Goal: Information Seeking & Learning: Learn about a topic

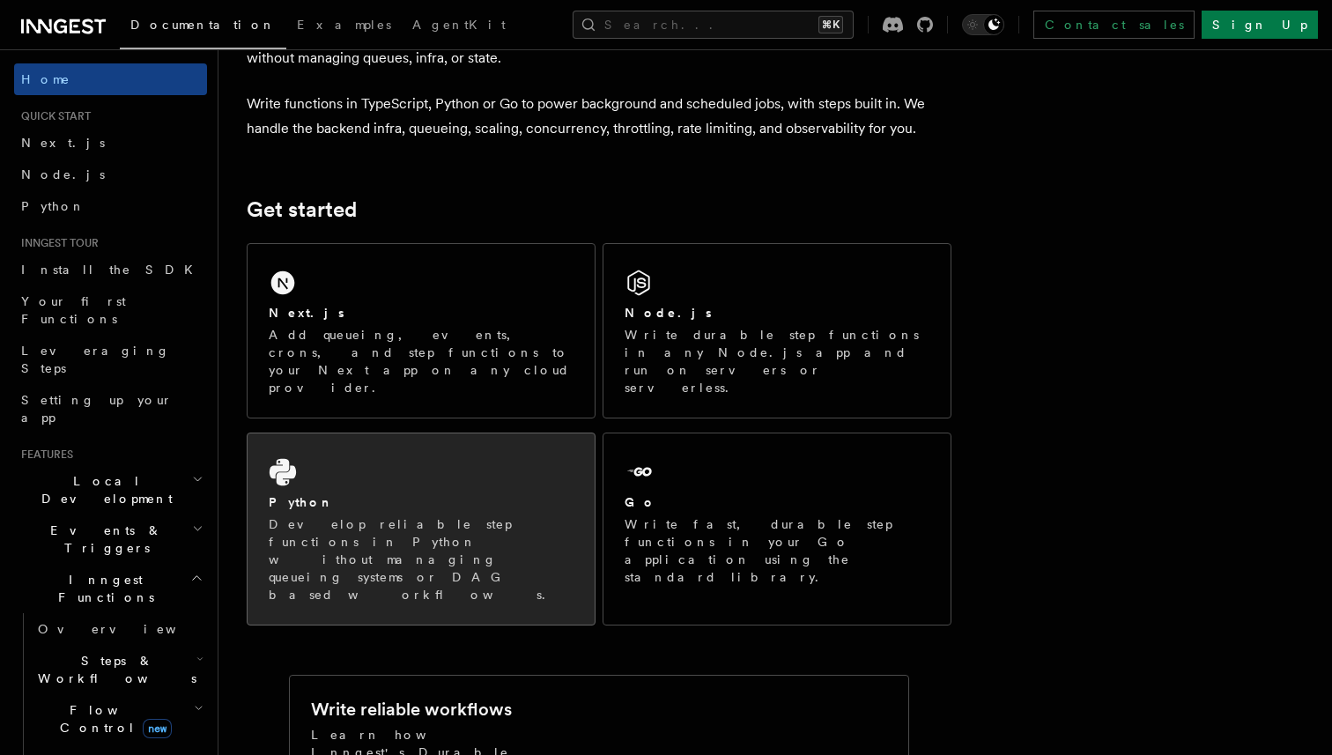
scroll to position [129, 0]
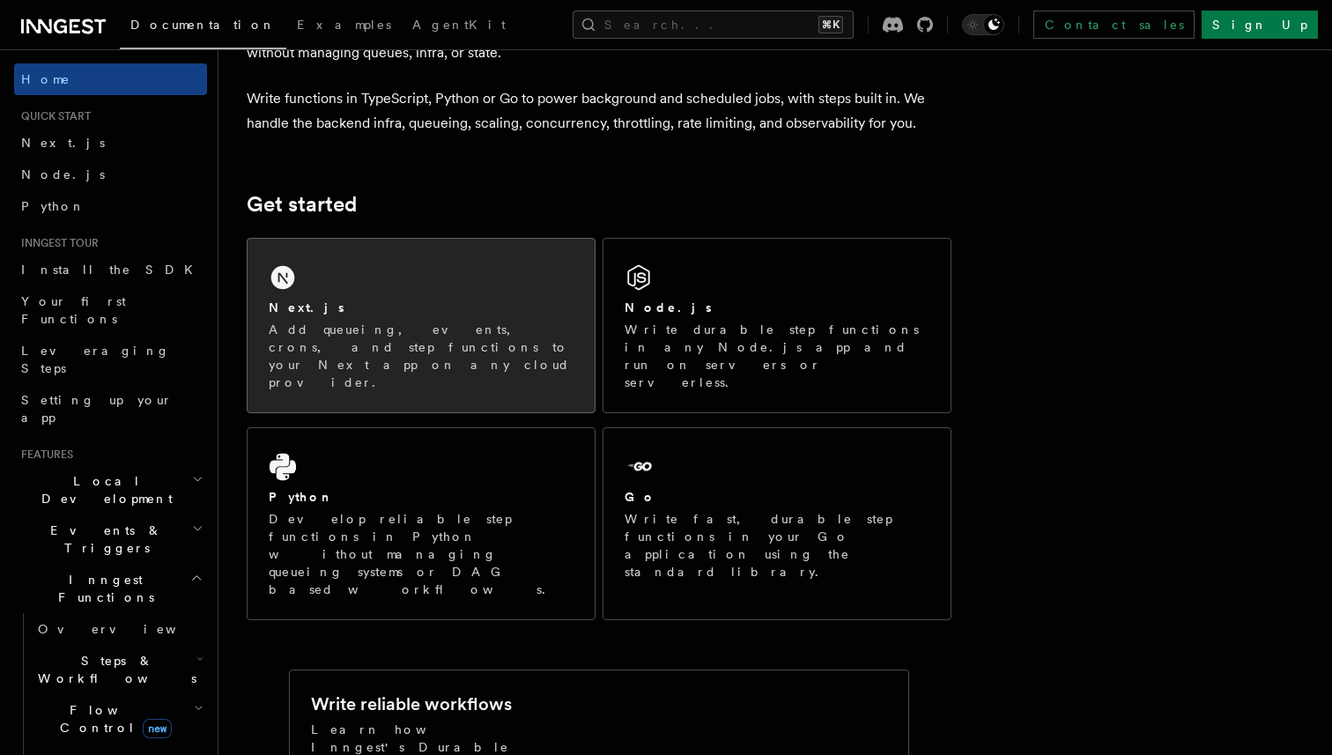
click at [450, 329] on p "Add queueing, events, crons, and step functions to your Next app on any cloud p…" at bounding box center [421, 356] width 305 height 70
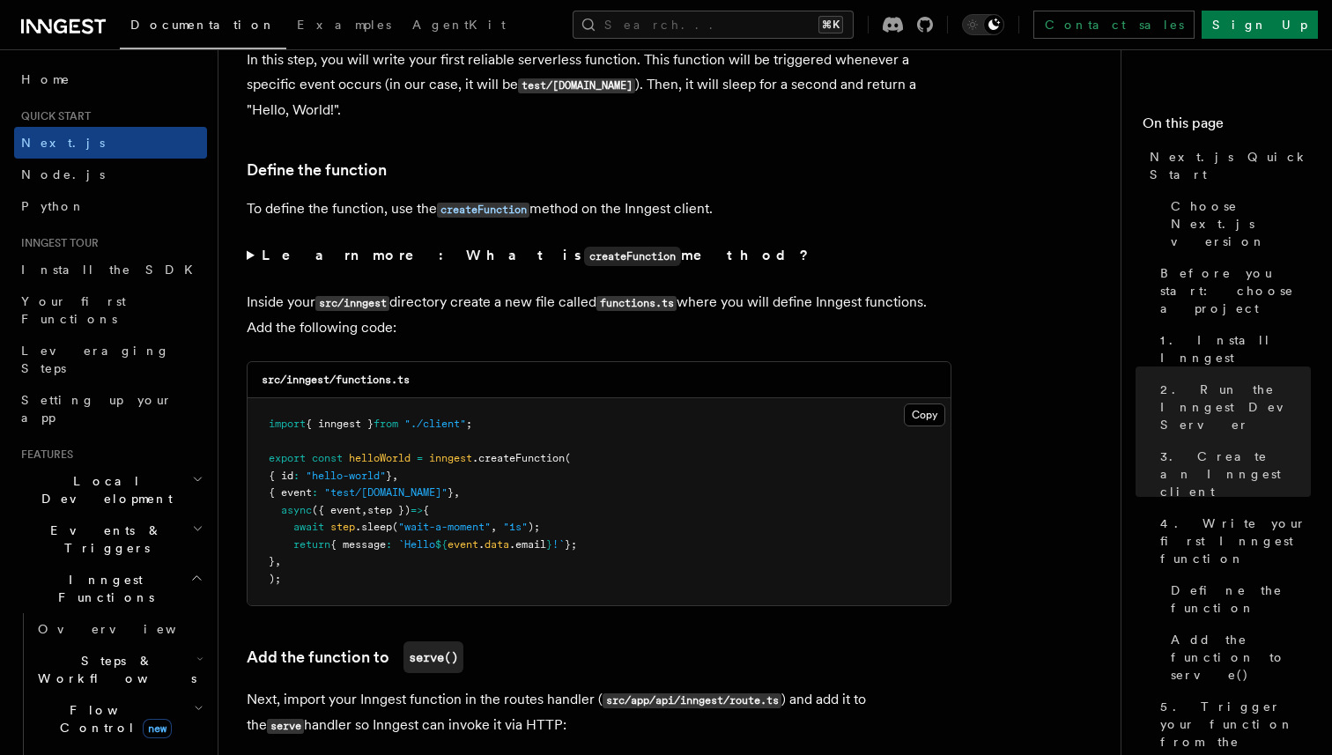
scroll to position [2911, 0]
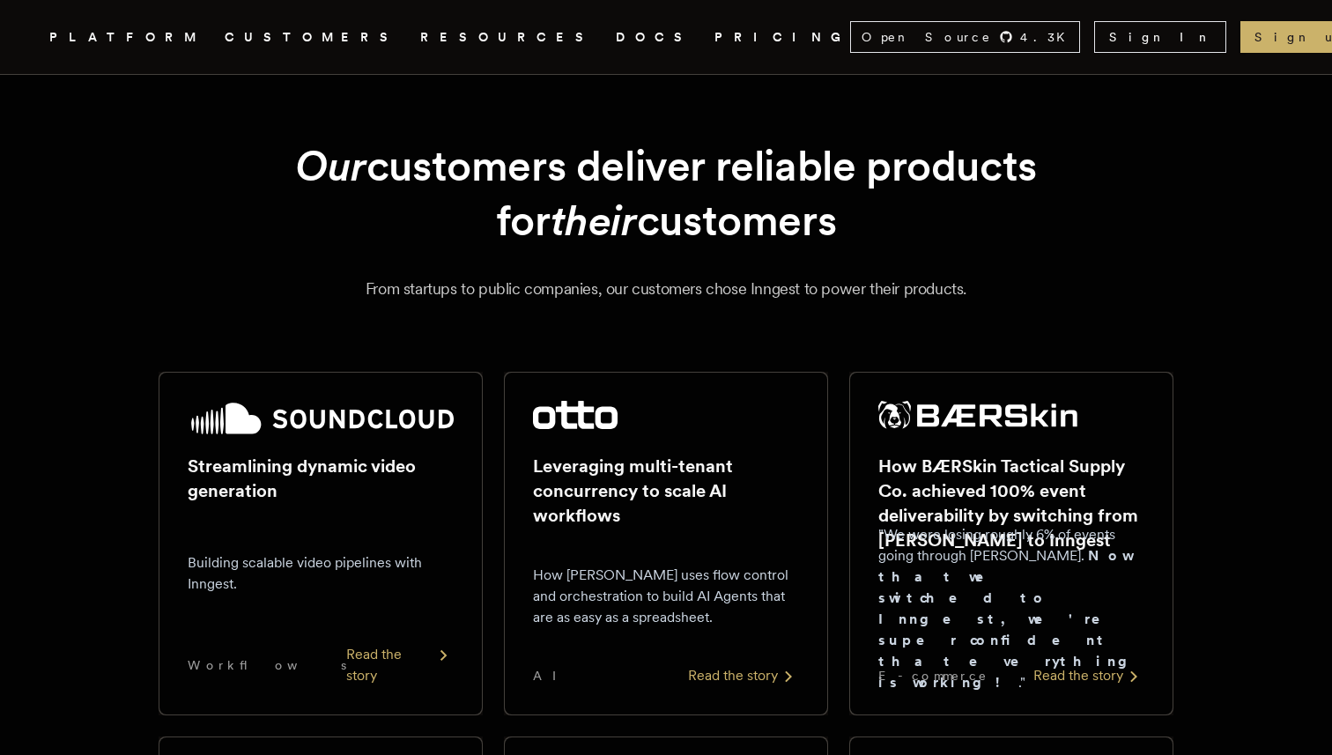
scroll to position [6, 0]
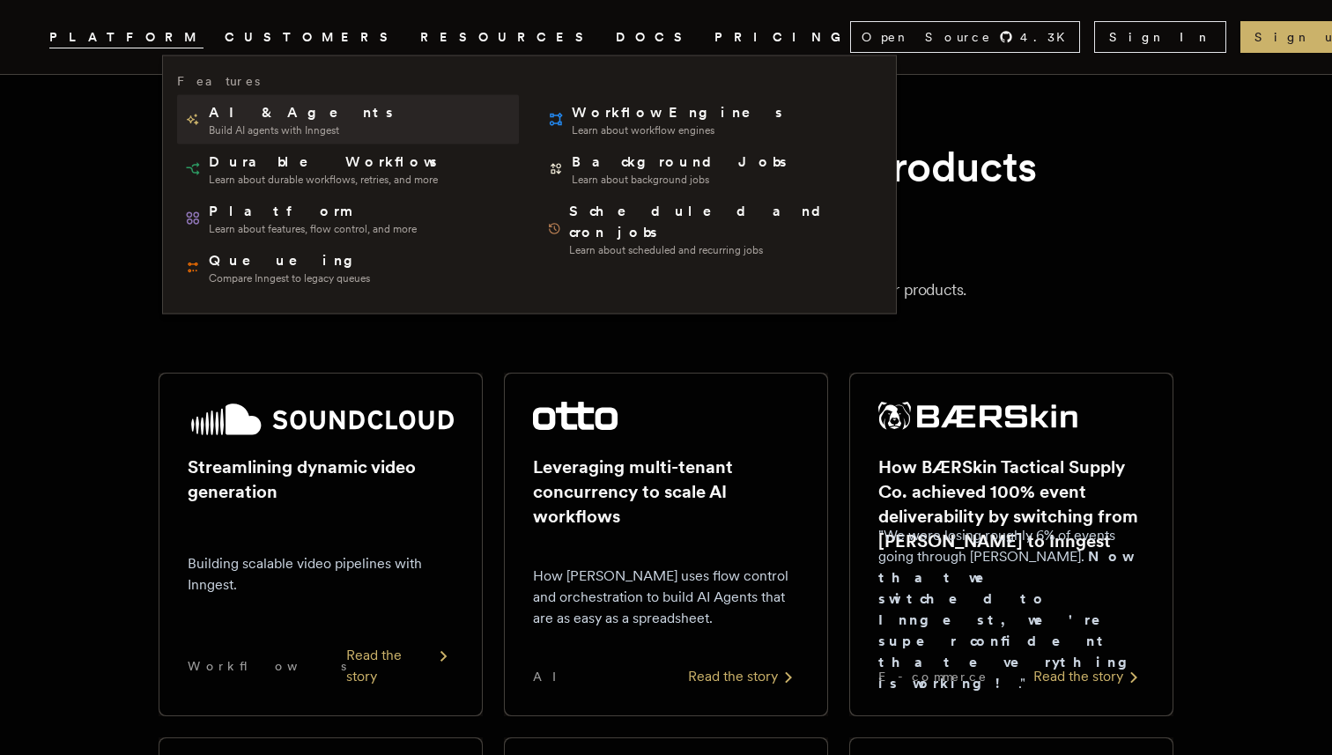
click at [267, 125] on span "Build AI agents with Inngest" at bounding box center [302, 130] width 187 height 14
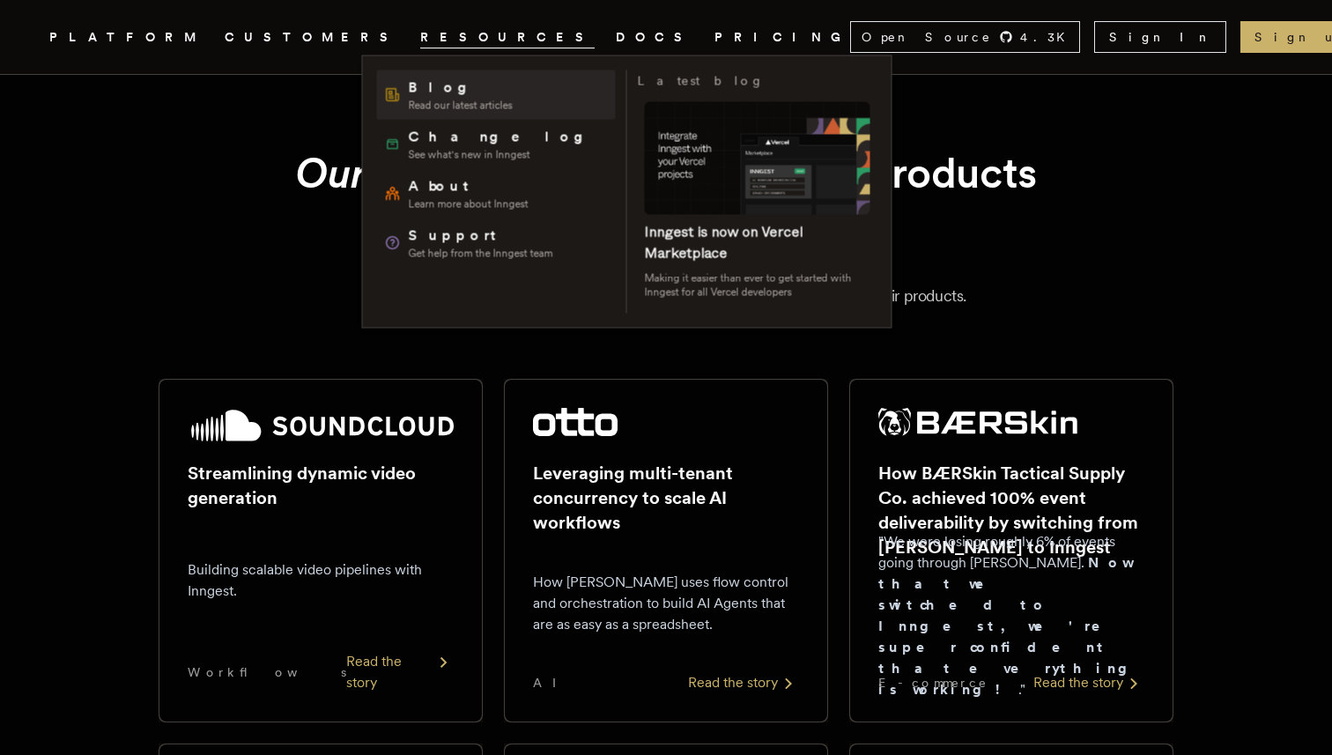
click at [433, 107] on span "Read our latest articles" at bounding box center [461, 106] width 104 height 14
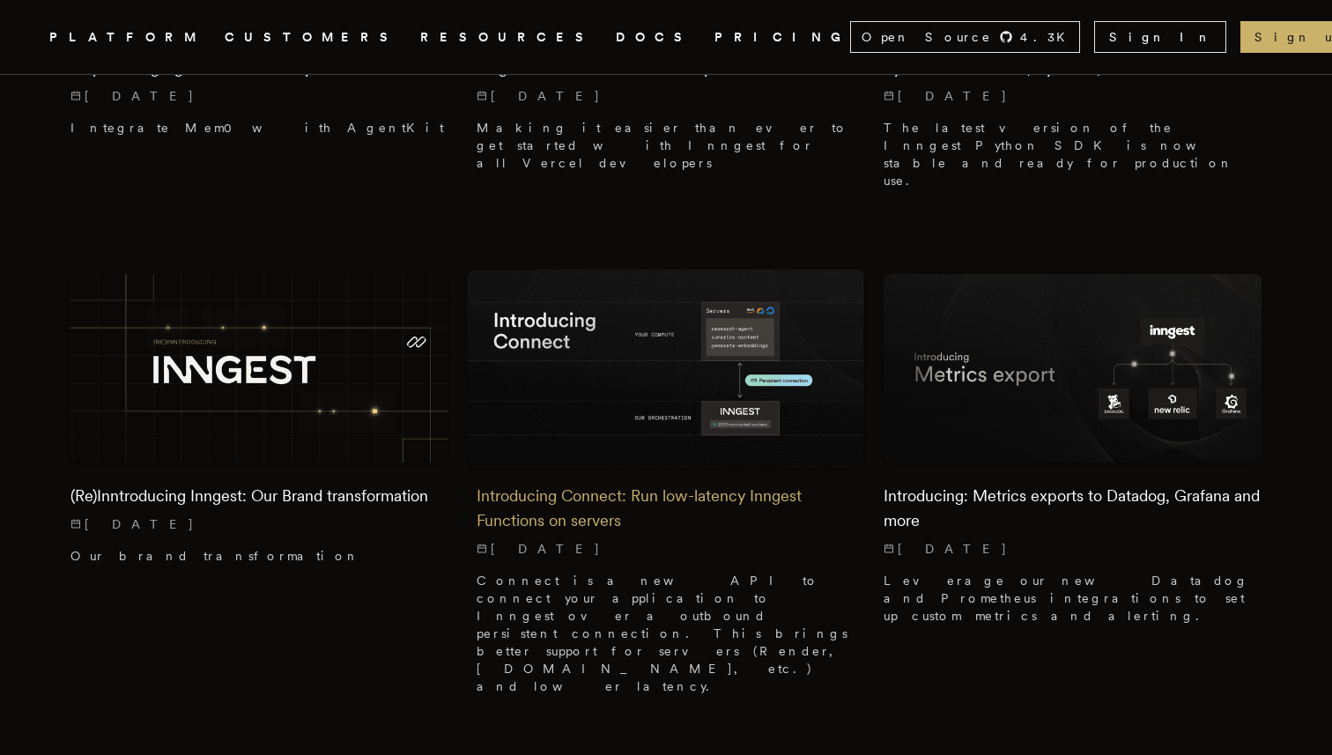
scroll to position [1230, 0]
click at [549, 485] on h2 "Introducing Connect: Run low-latency Inngest Functions on servers" at bounding box center [666, 509] width 378 height 49
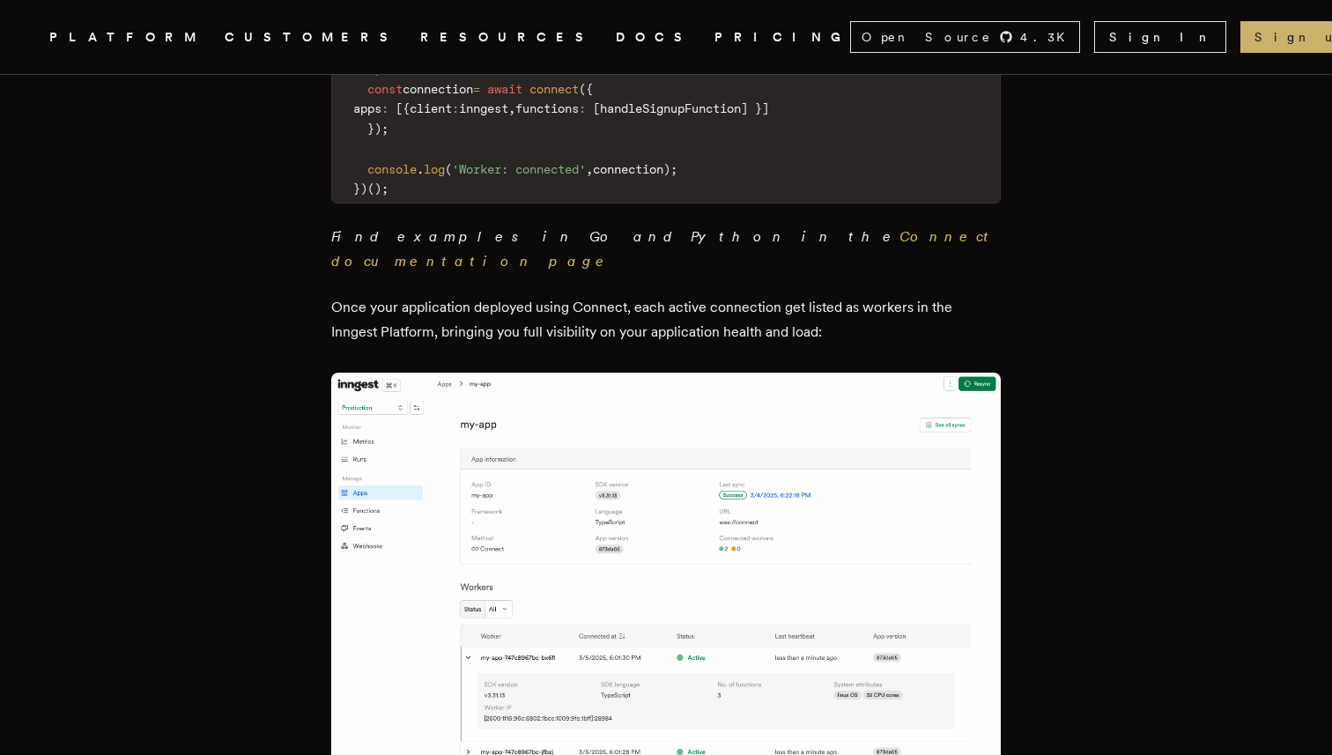
scroll to position [1773, 0]
